Goal: Task Accomplishment & Management: Manage account settings

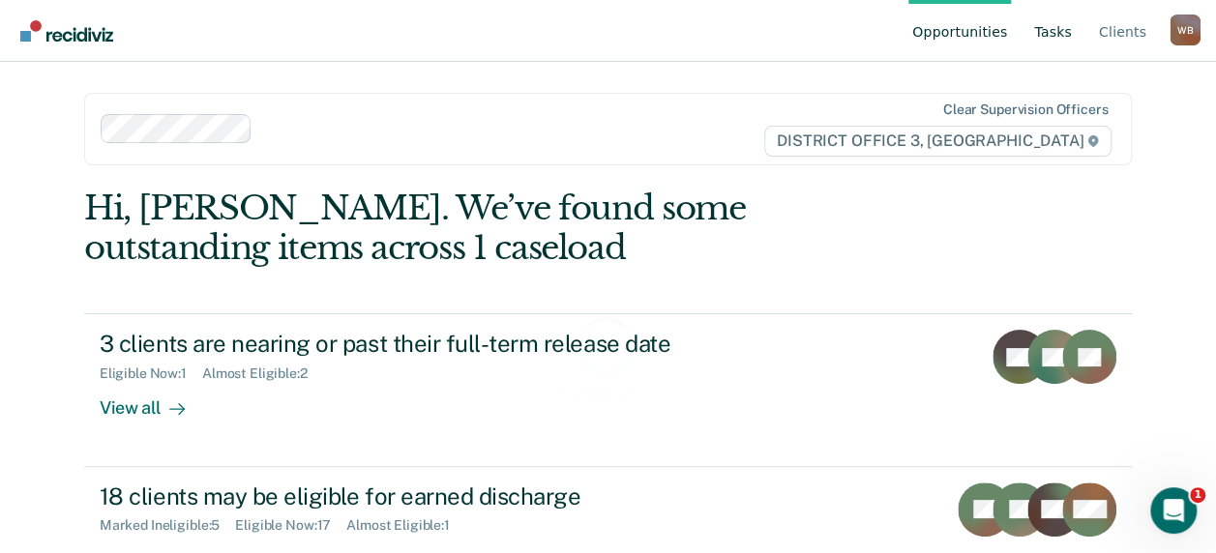
click at [1054, 31] on link "Tasks" at bounding box center [1052, 31] width 45 height 62
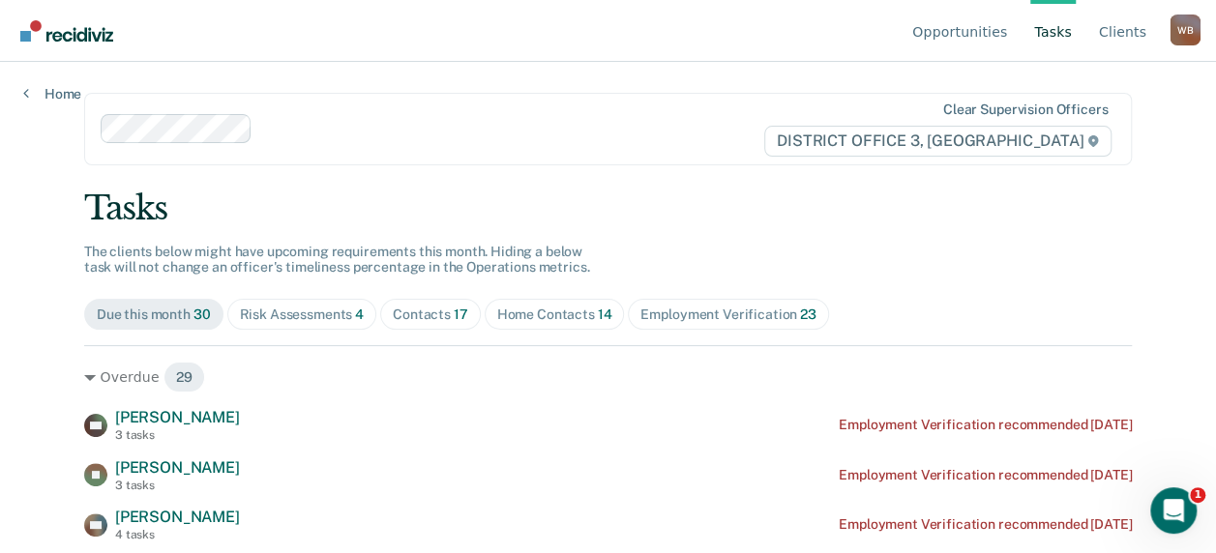
click at [261, 317] on div "Risk Assessments 4" at bounding box center [302, 315] width 125 height 16
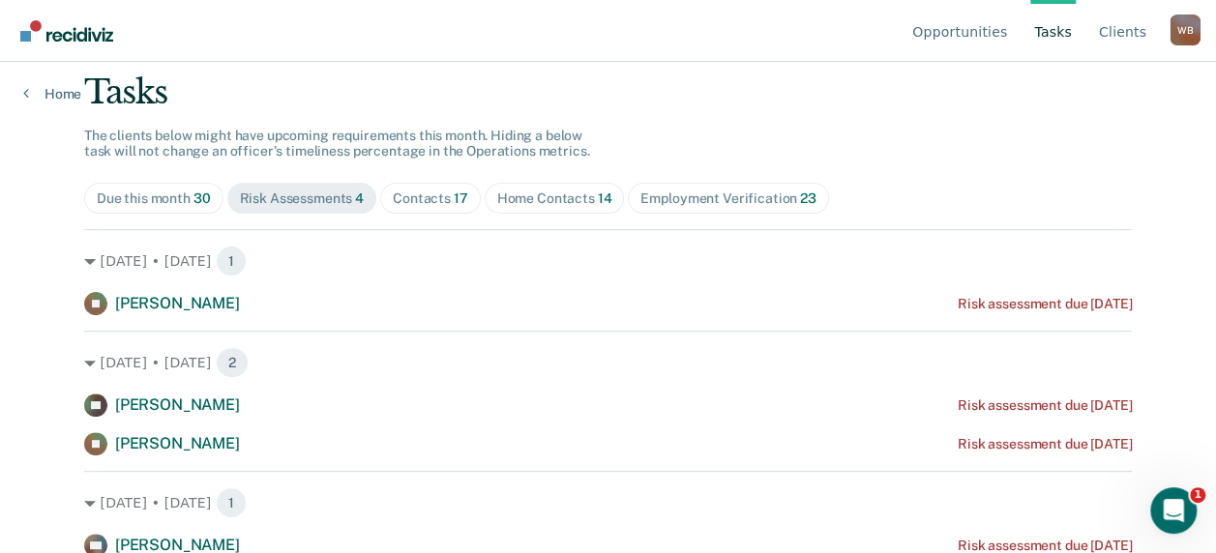
scroll to position [119, 0]
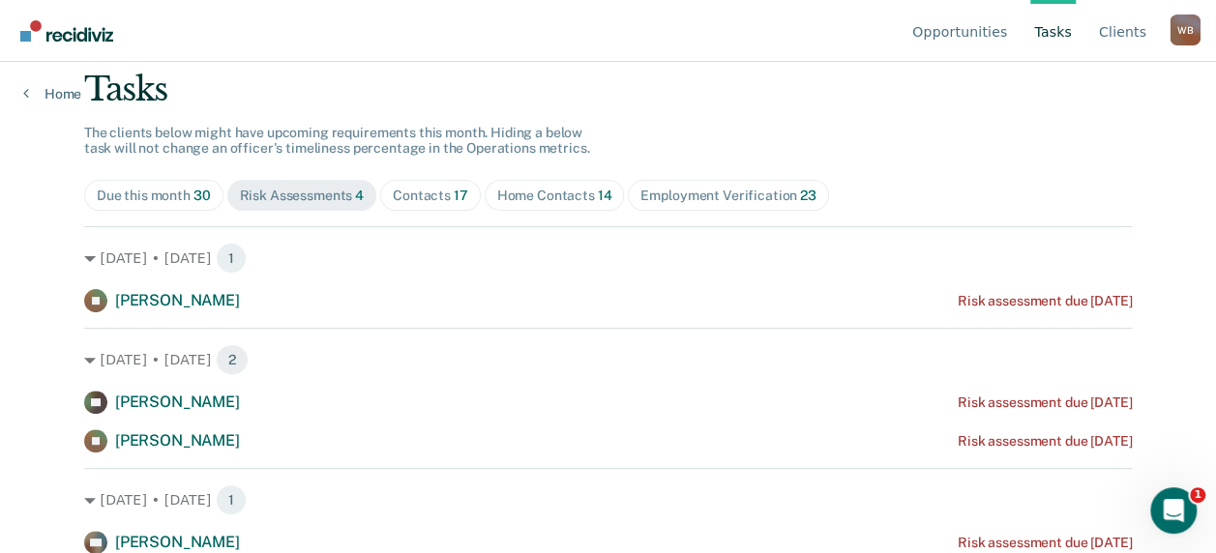
click at [421, 189] on div "Contacts 17" at bounding box center [430, 196] width 75 height 16
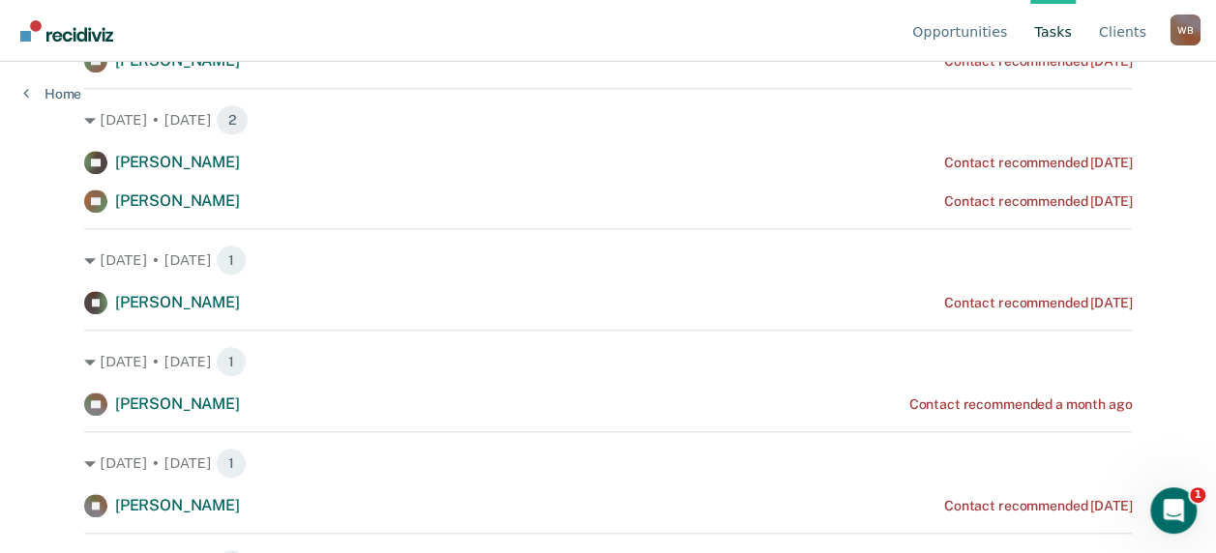
scroll to position [796, 0]
